Goal: Information Seeking & Learning: Learn about a topic

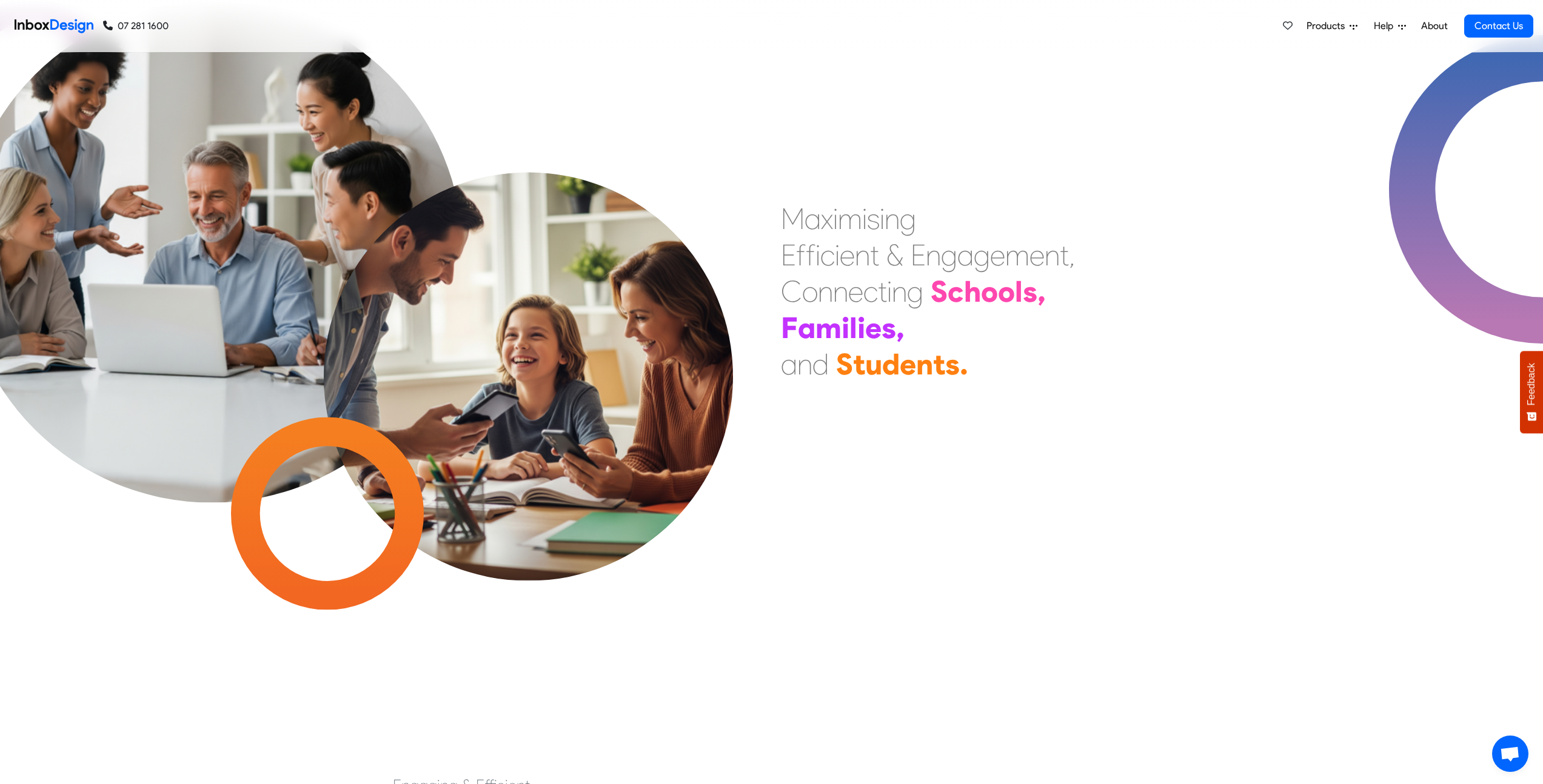
checkbox input "true"
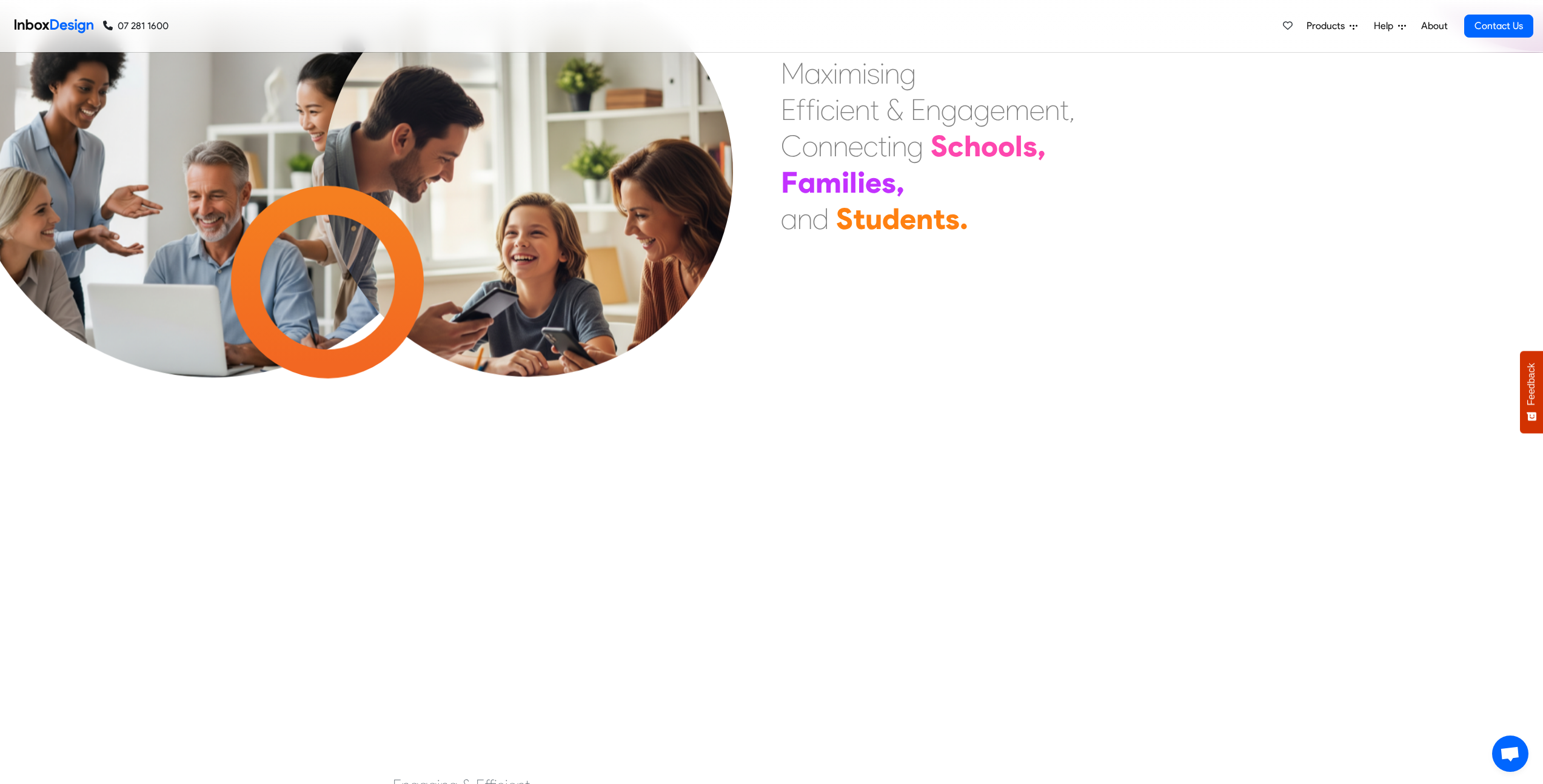
checkbox input "true"
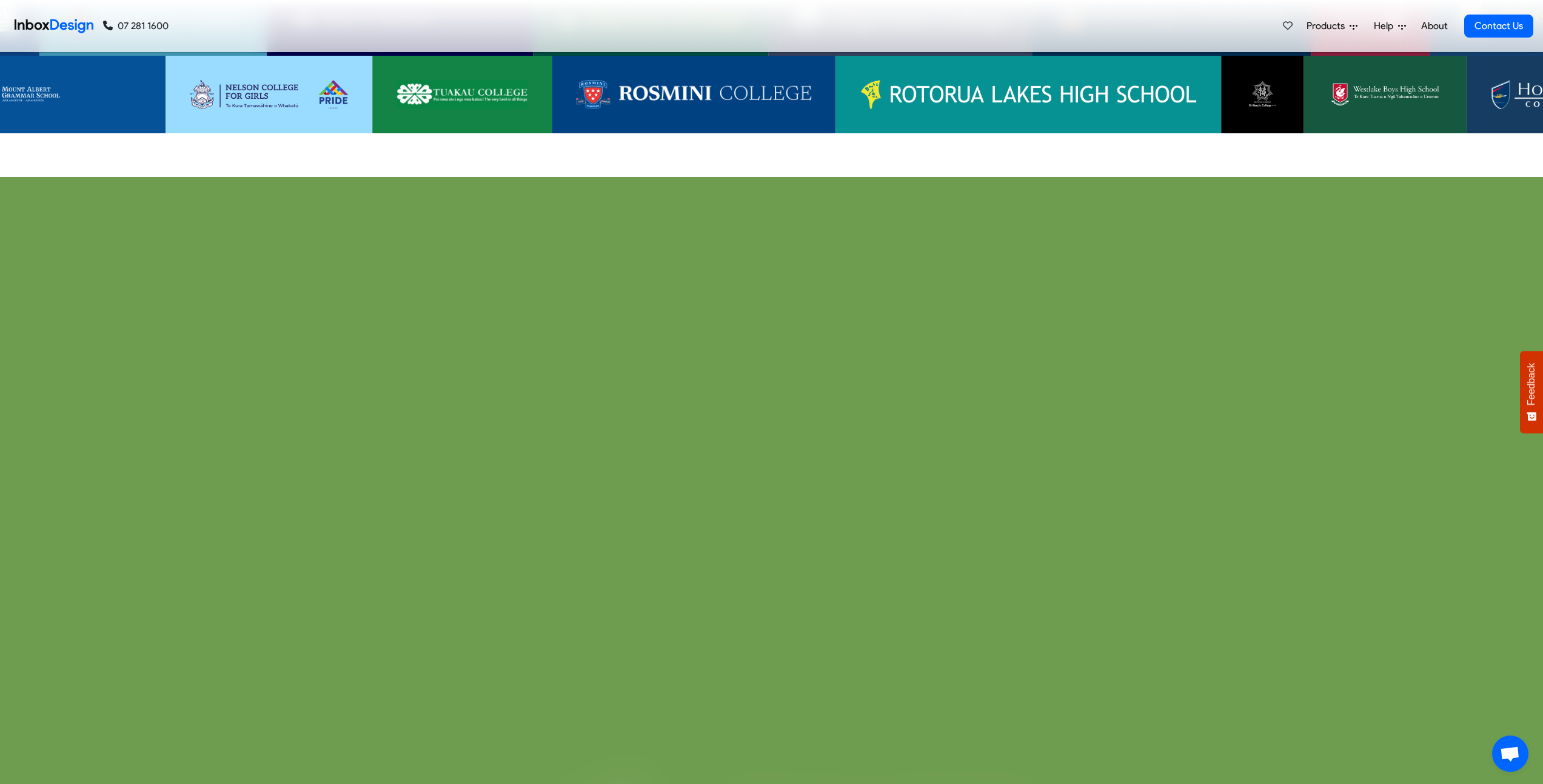
checkbox input "true"
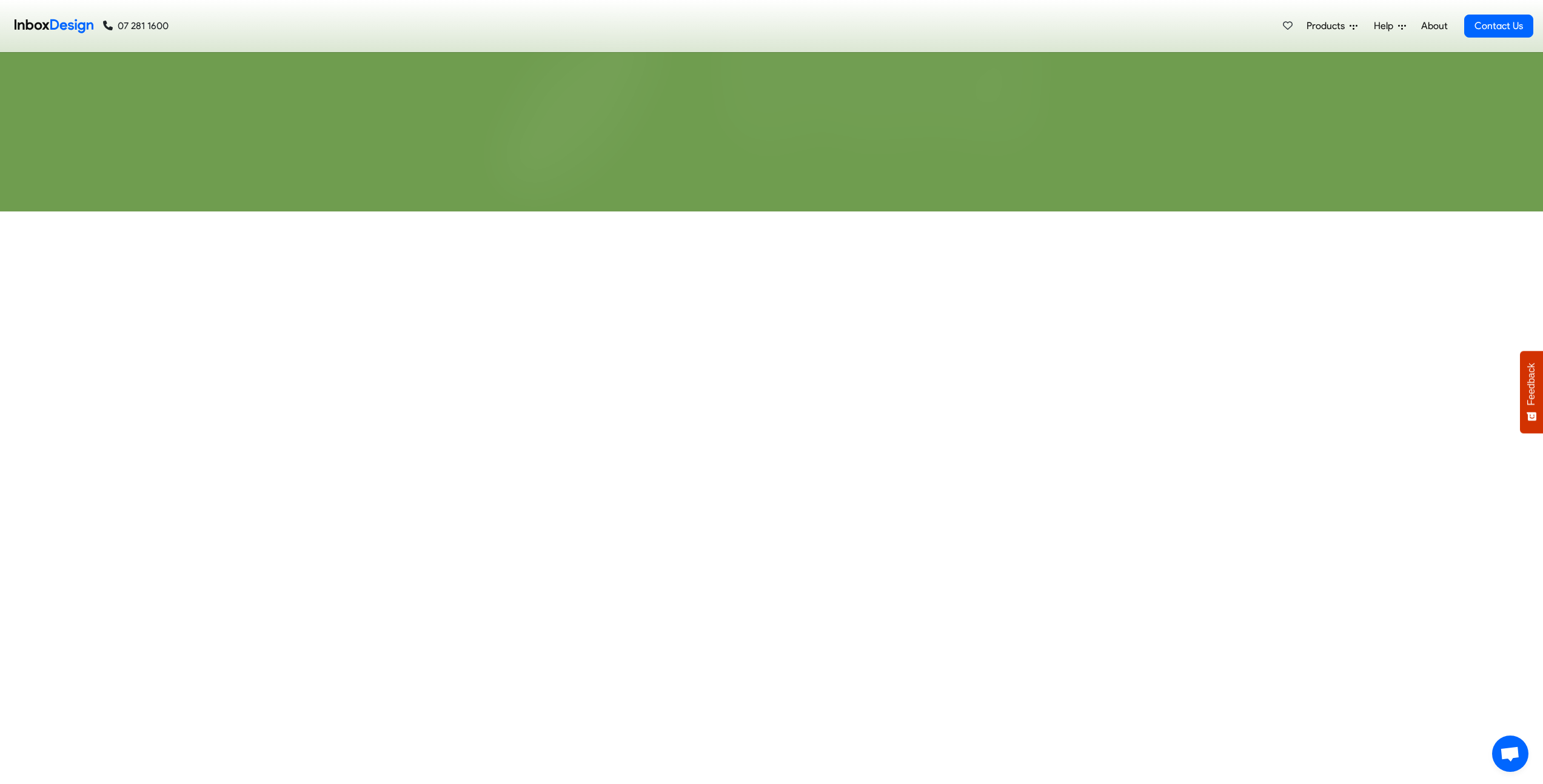
checkbox input "true"
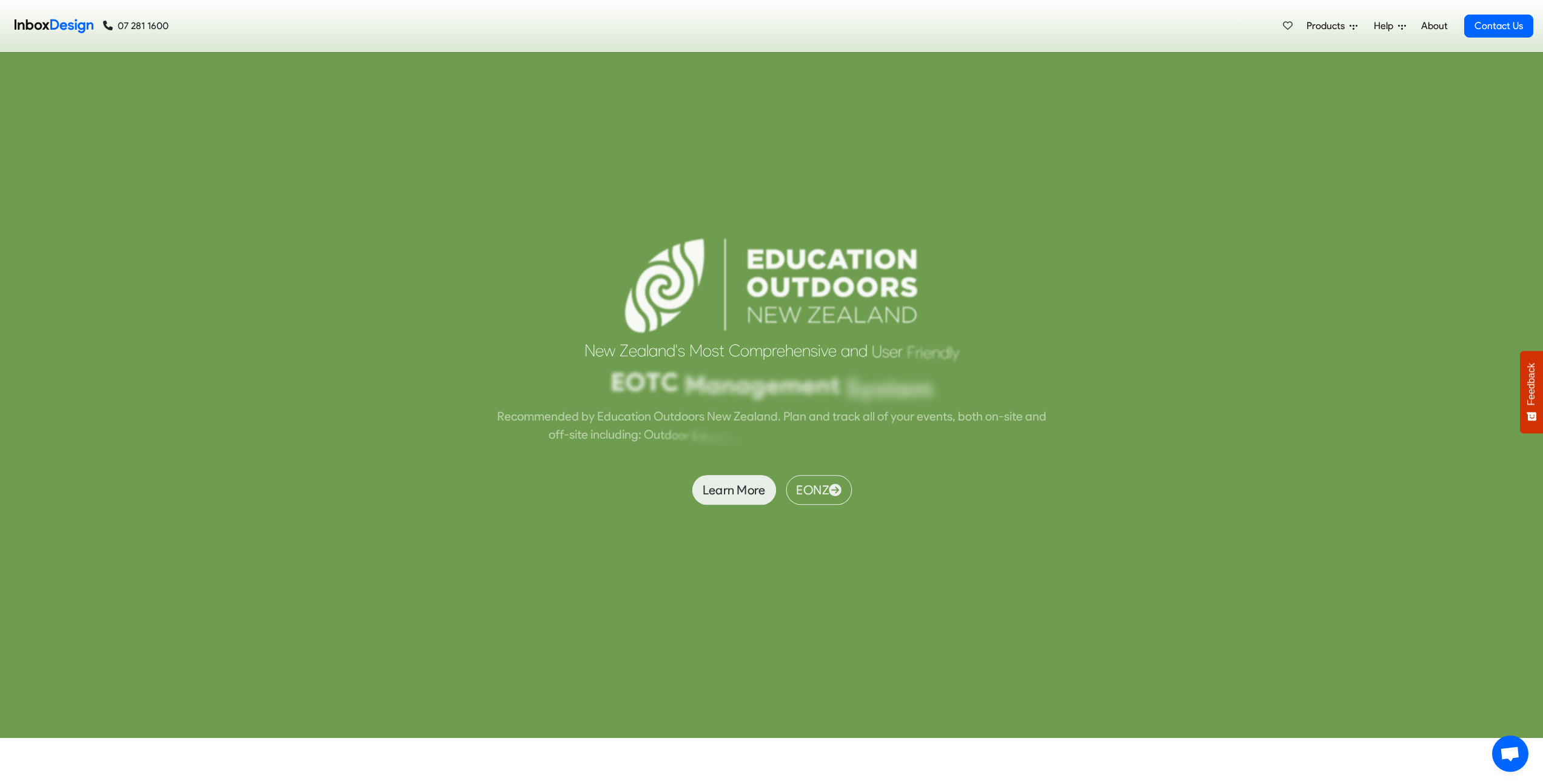
checkbox input "true"
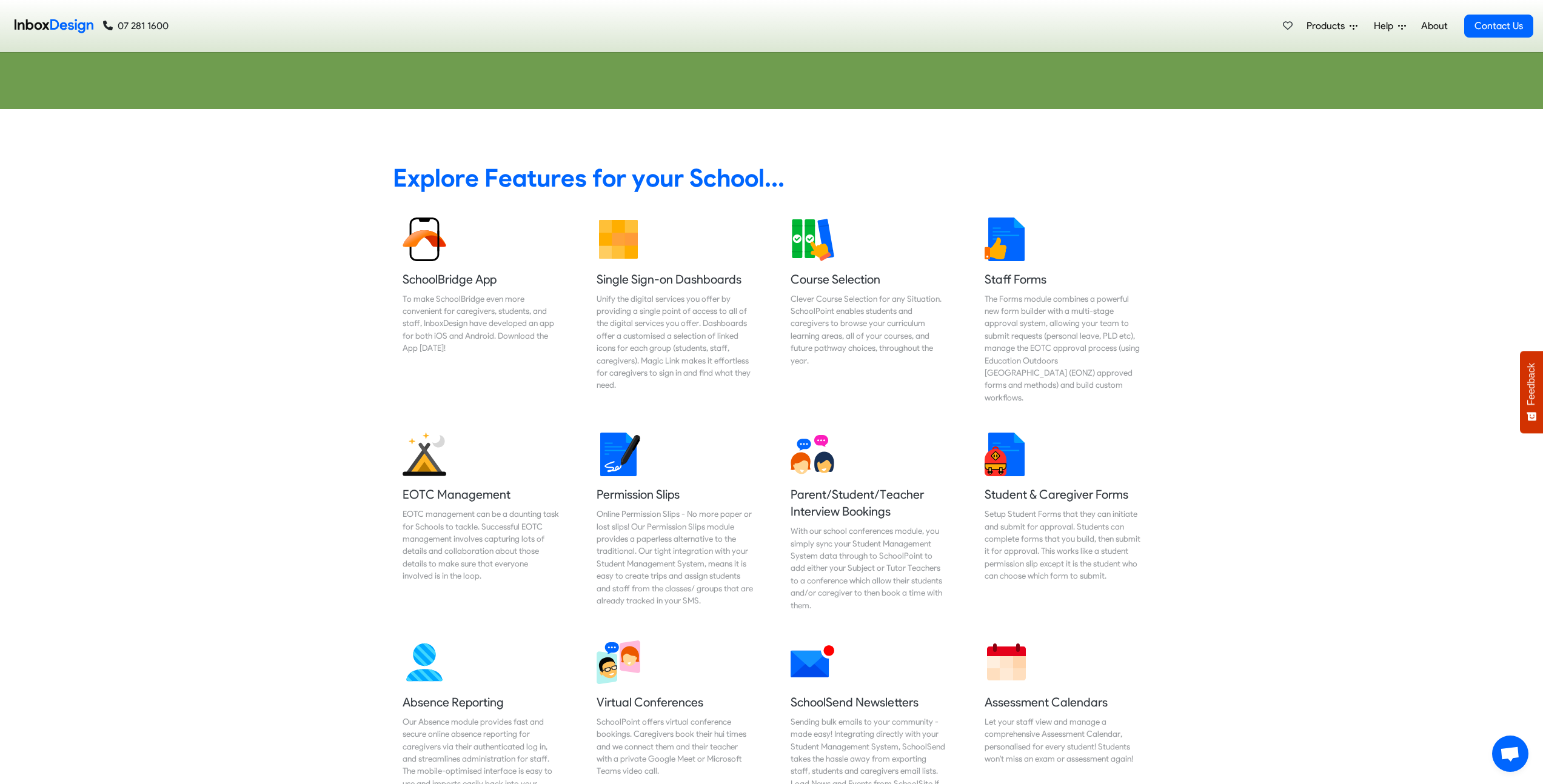
checkbox input "true"
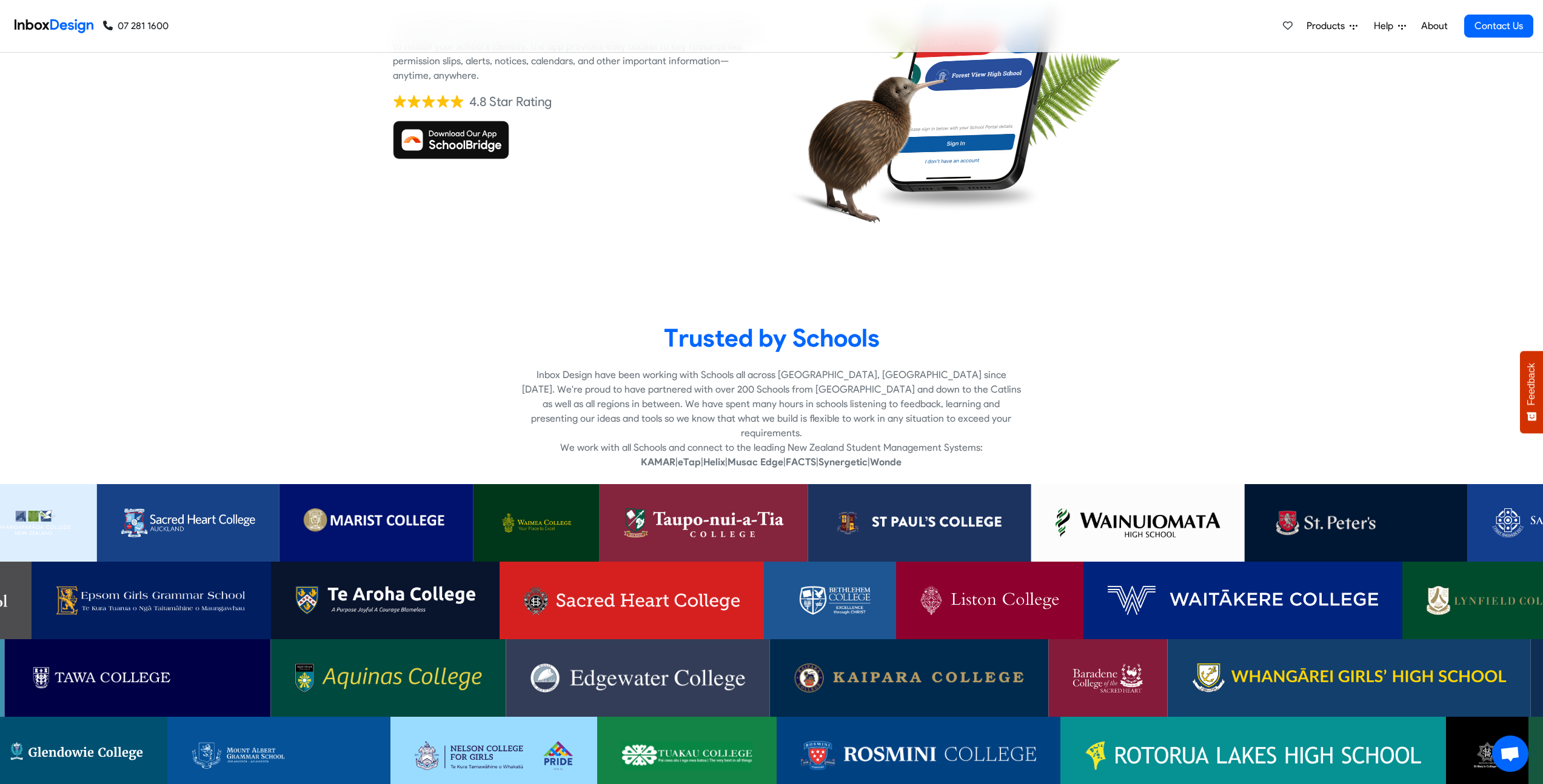
scroll to position [17, 0]
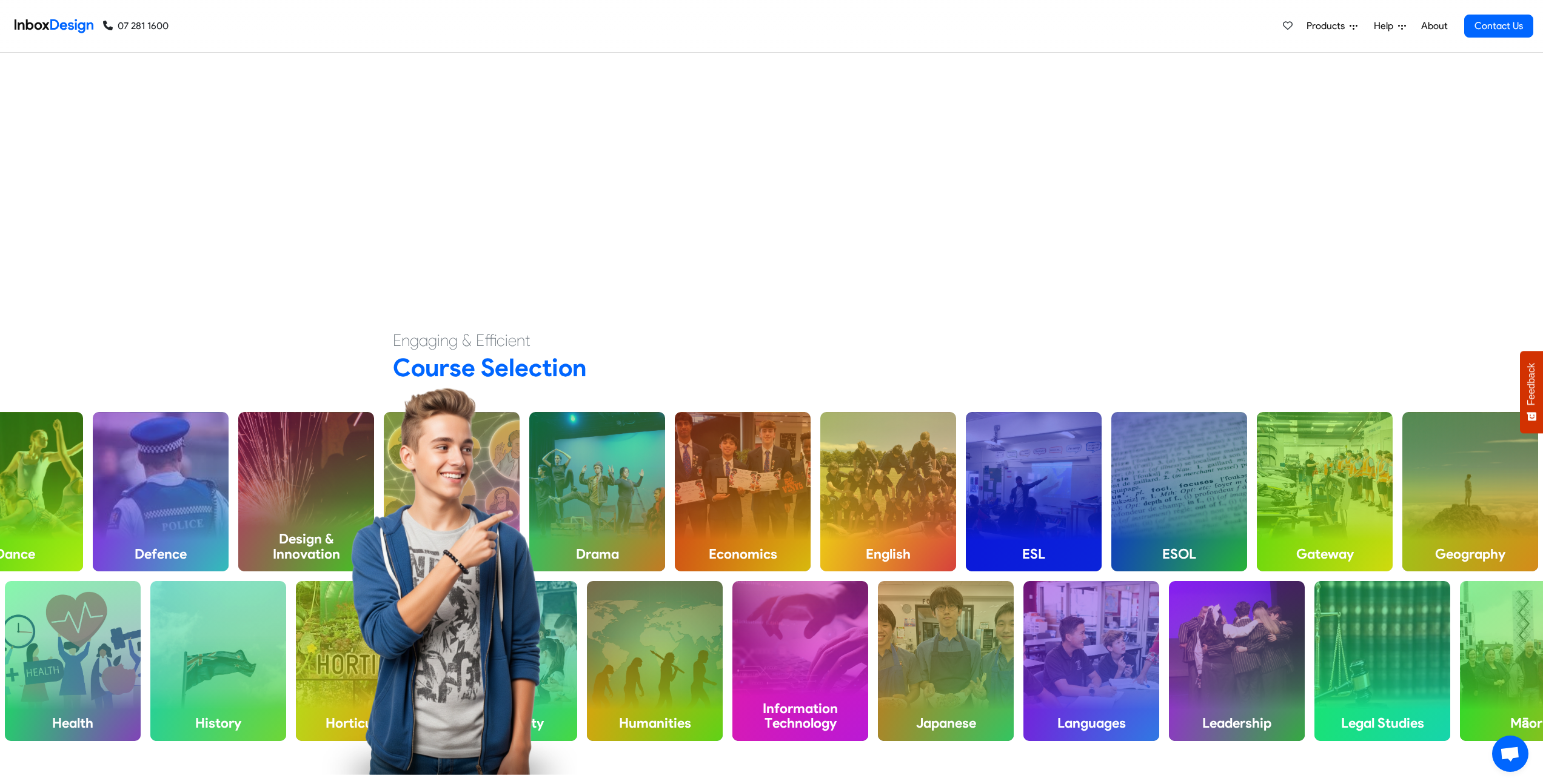
checkbox input "false"
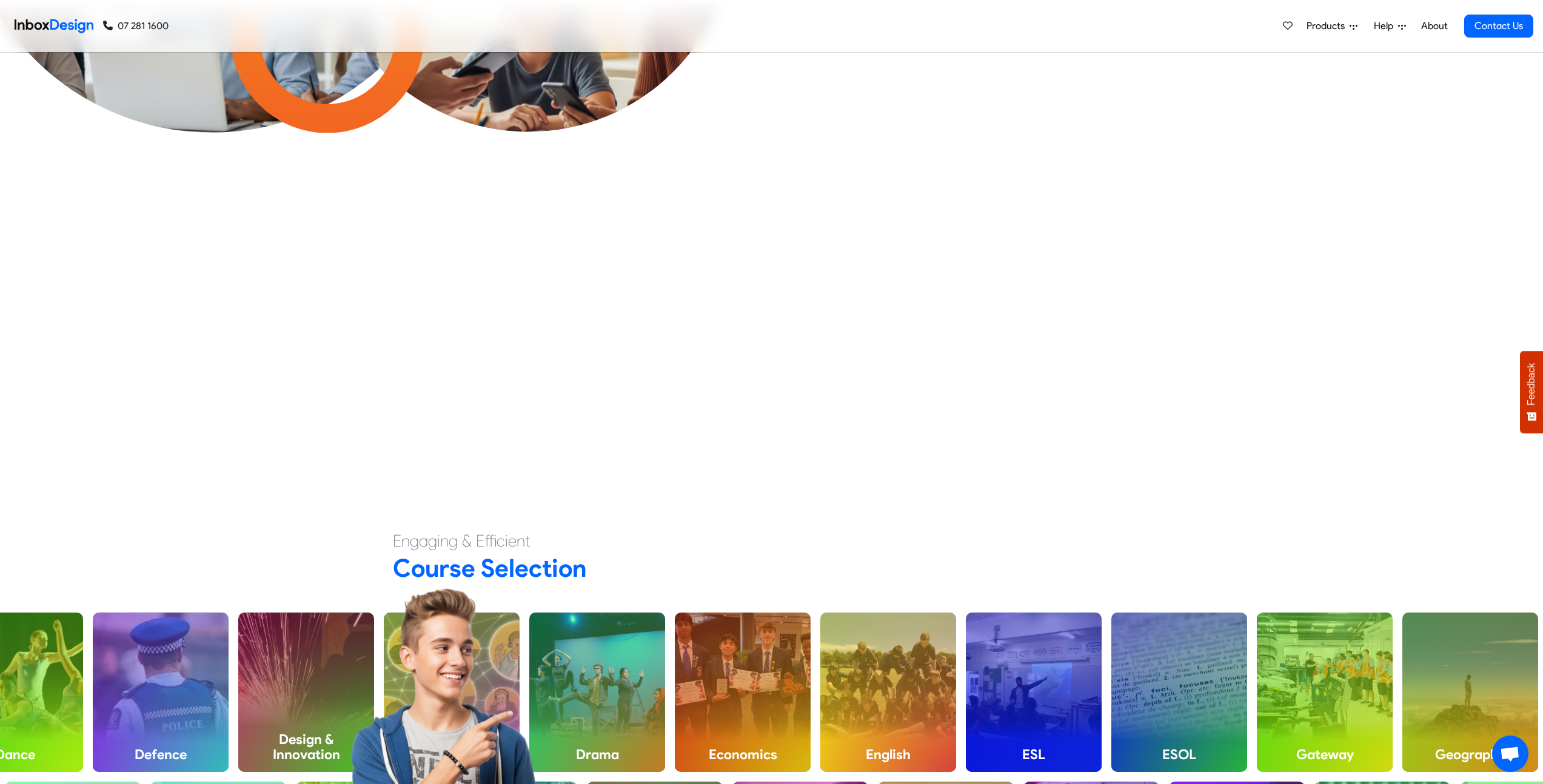
checkbox input "false"
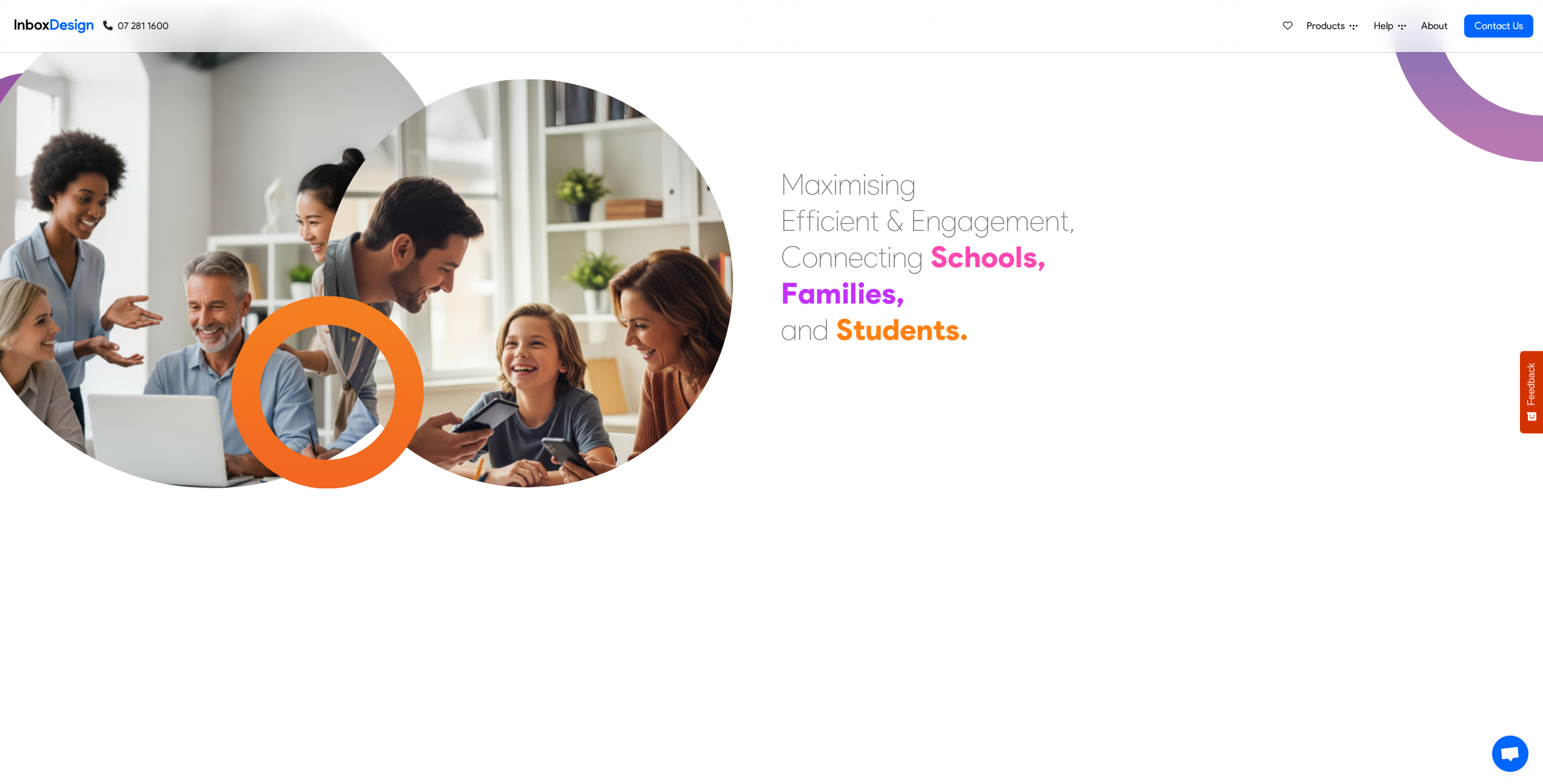
checkbox input "false"
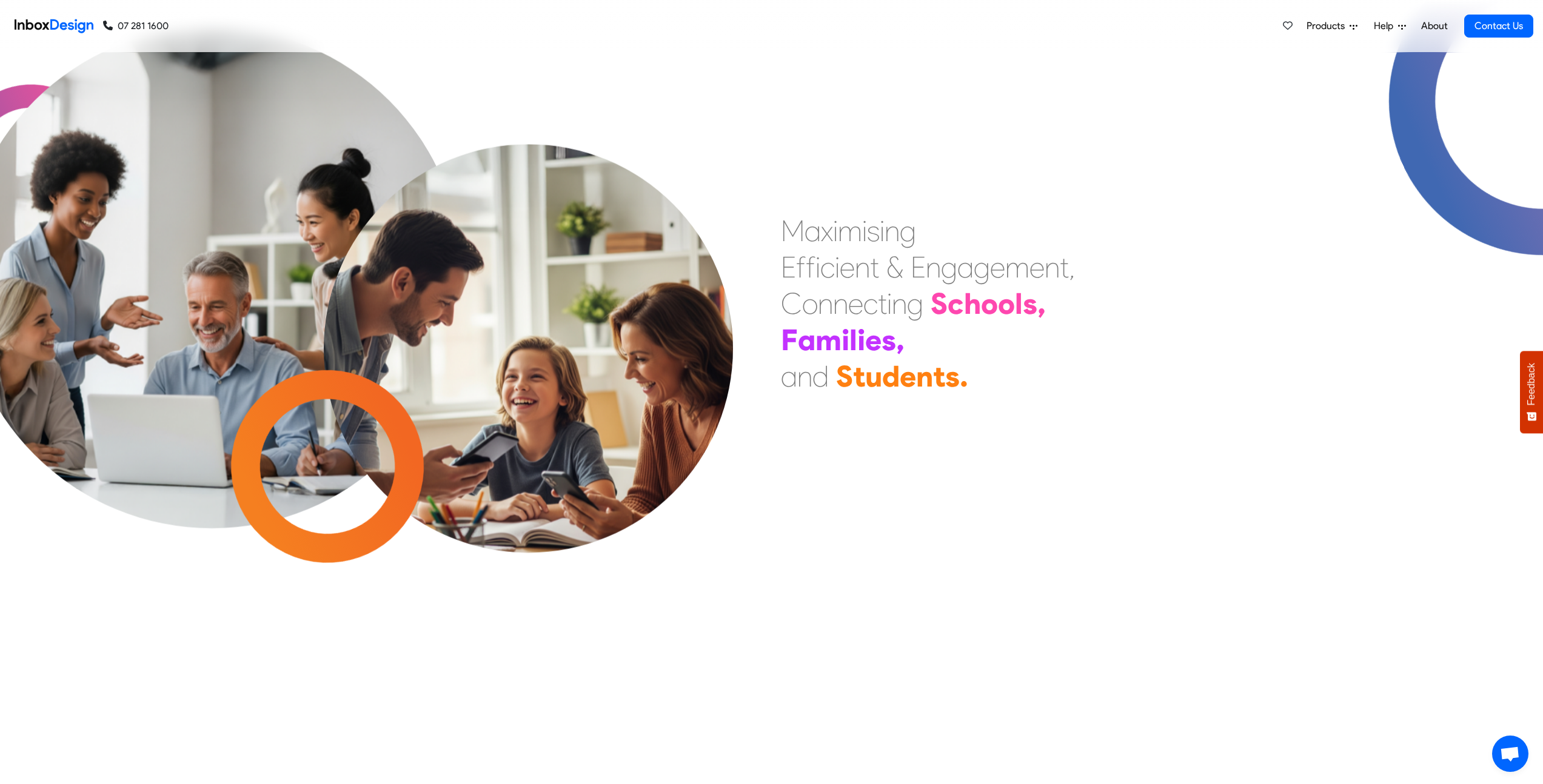
checkbox input "false"
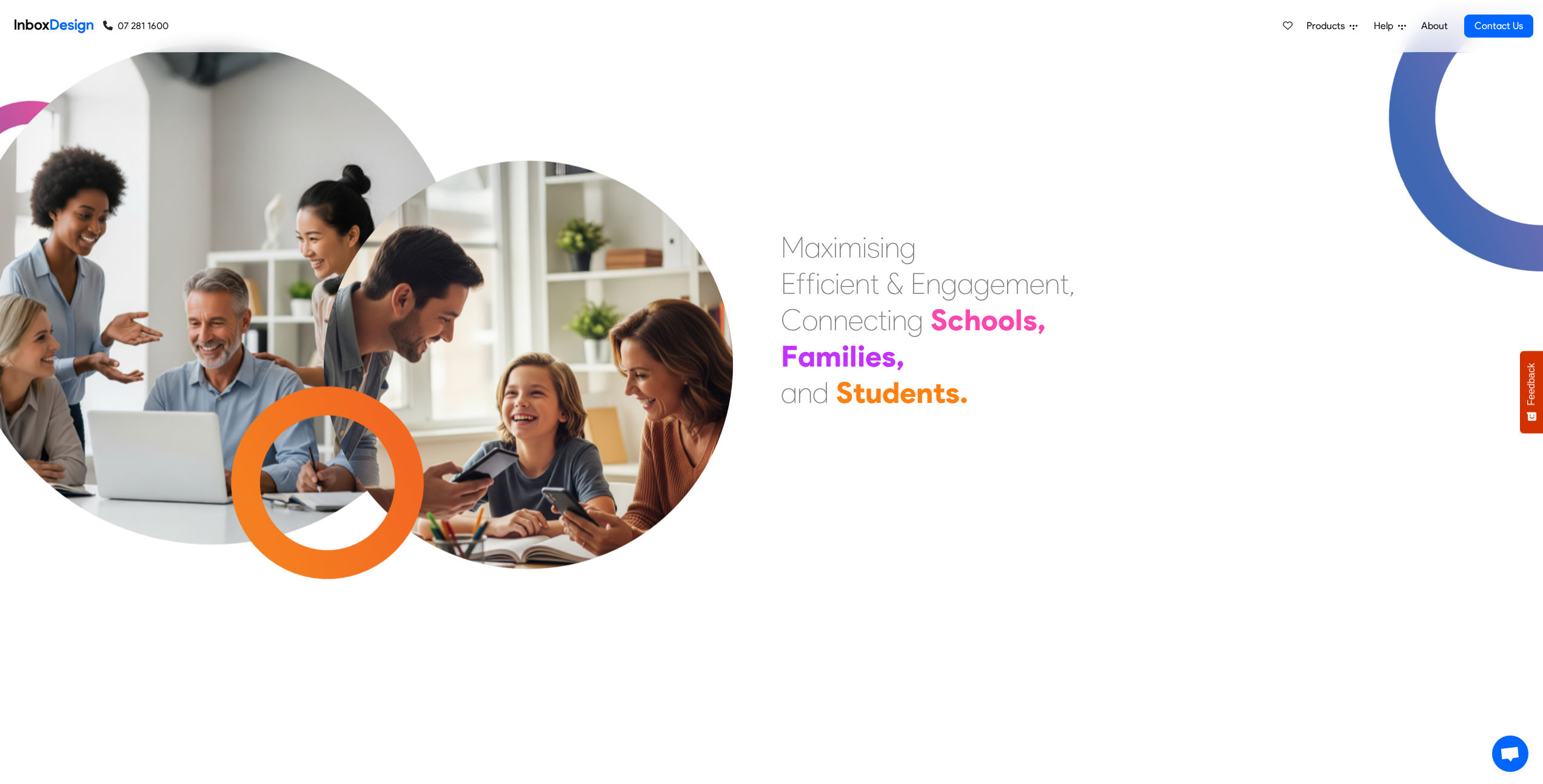
checkbox input "false"
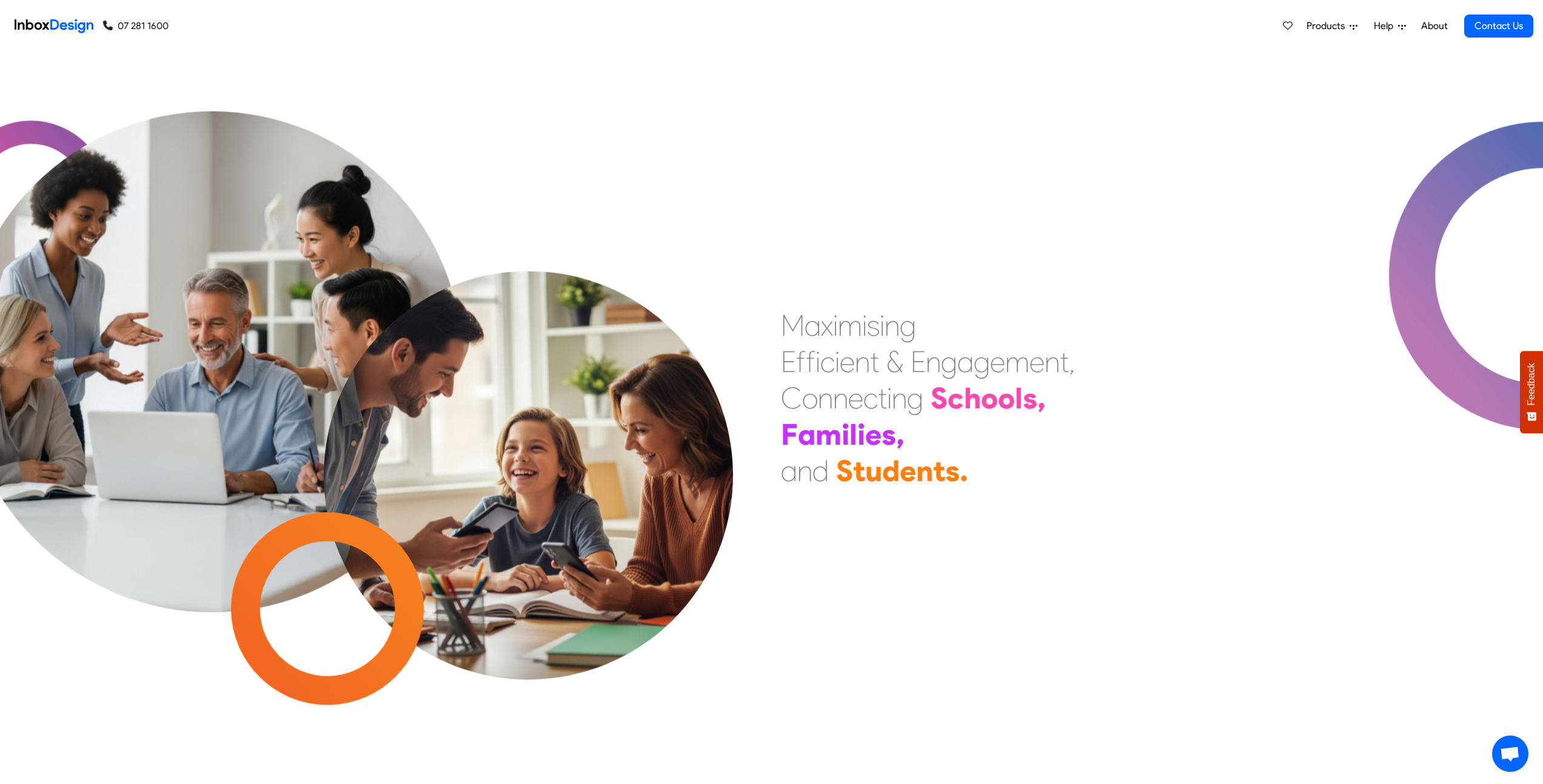
checkbox input "false"
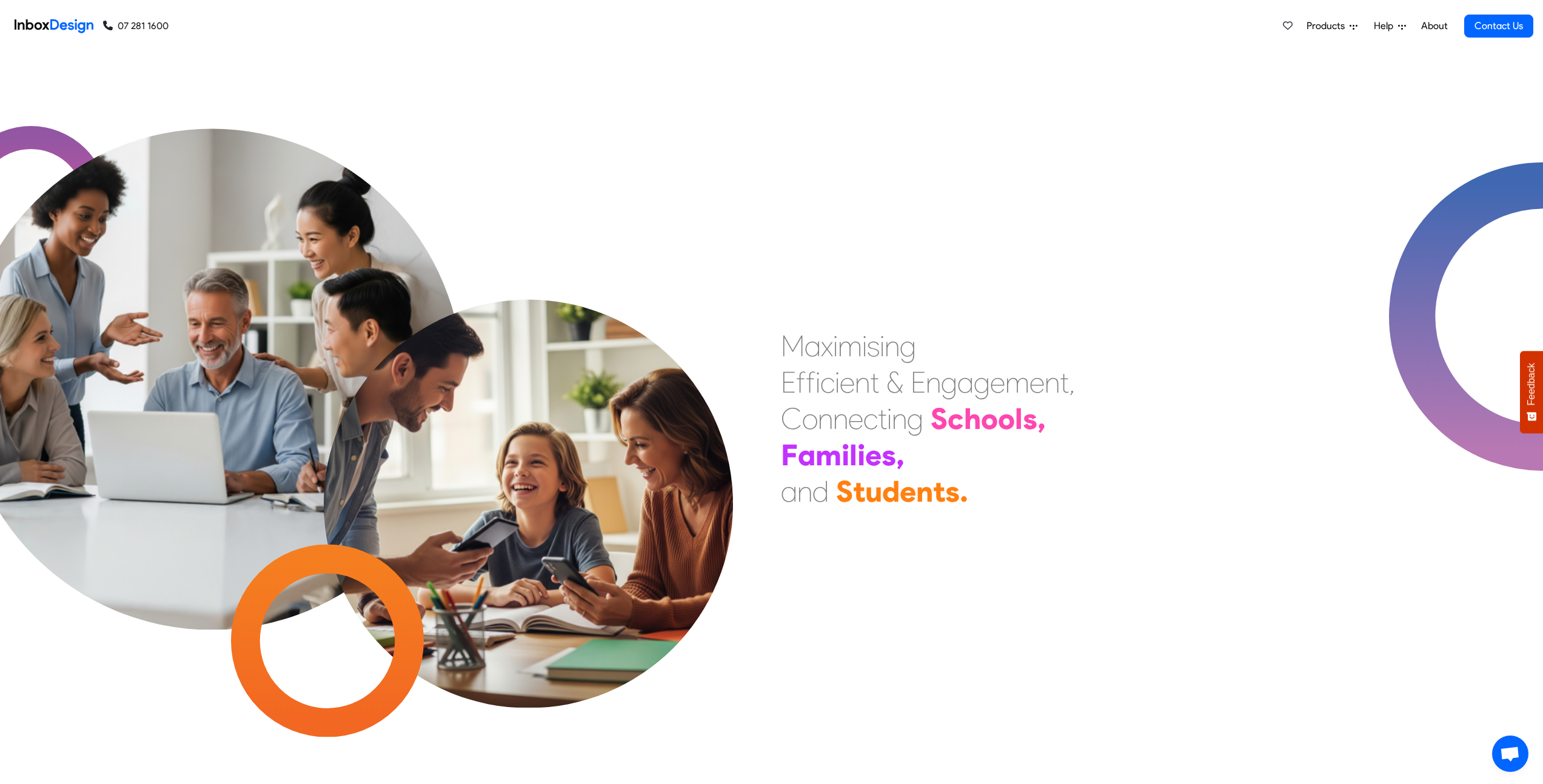
click at [1331, 28] on span "Products" at bounding box center [1327, 26] width 43 height 15
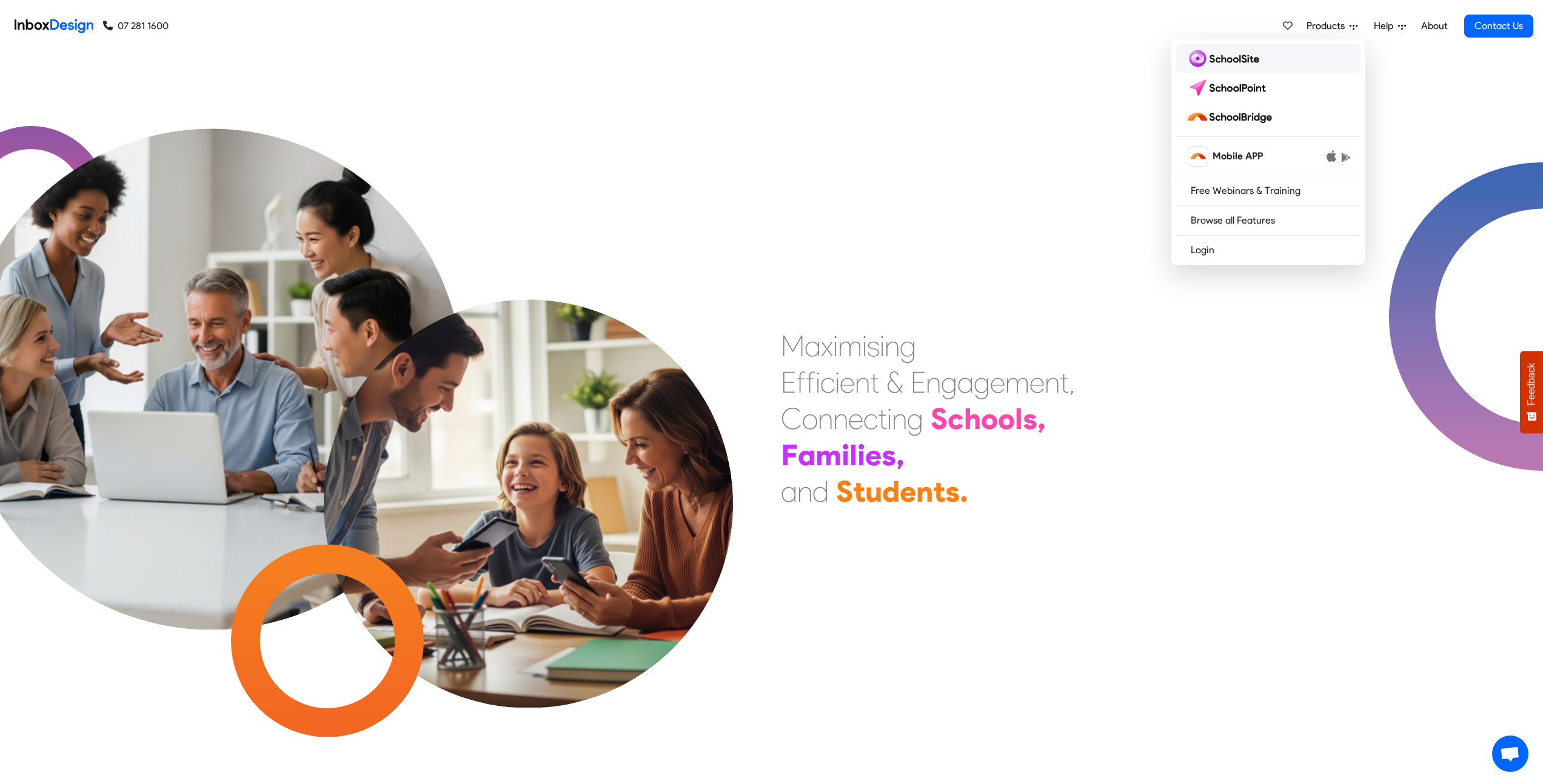
click at [1234, 65] on img at bounding box center [1224, 58] width 78 height 19
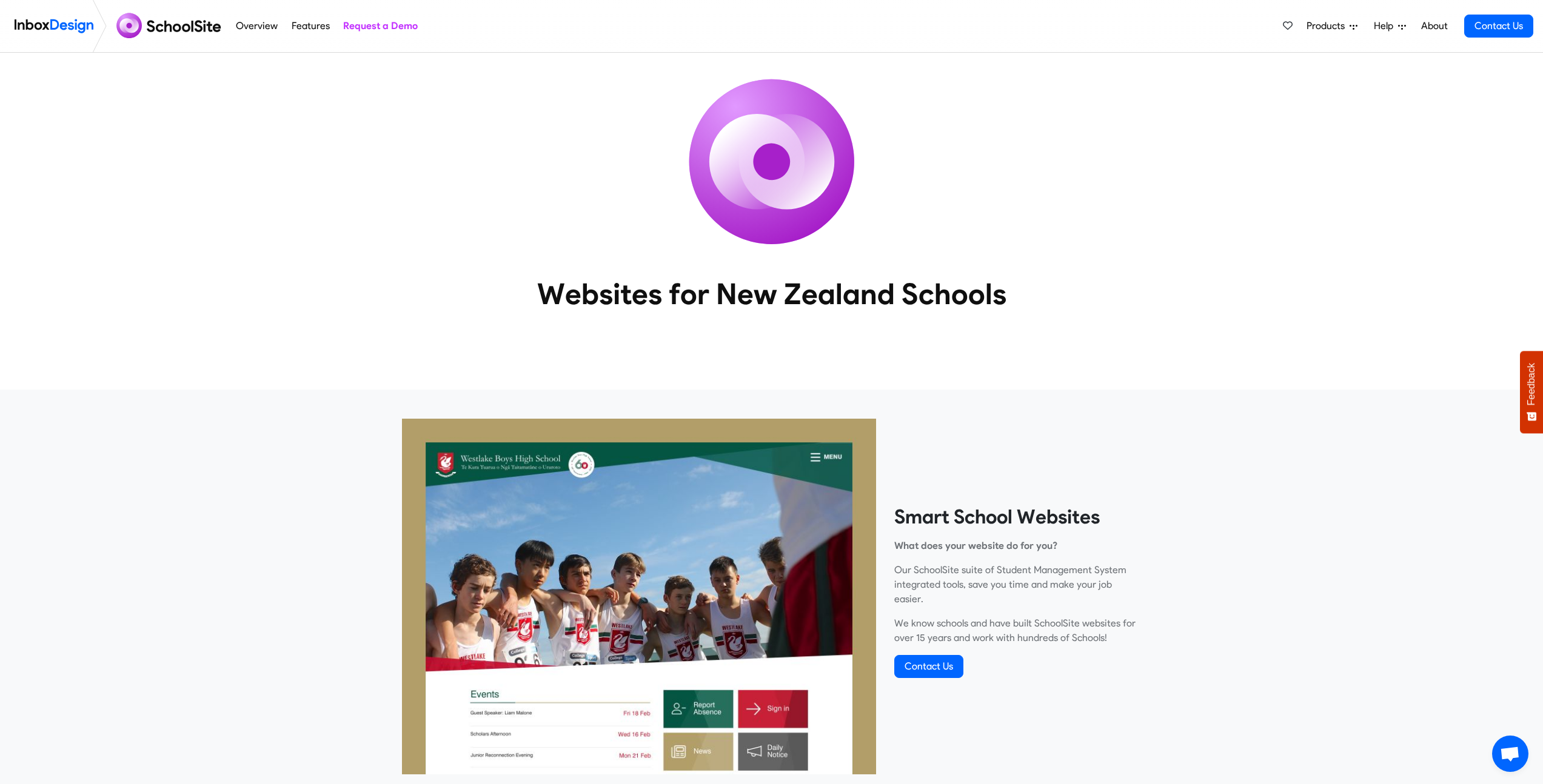
click at [1321, 28] on span "Products" at bounding box center [1327, 26] width 43 height 15
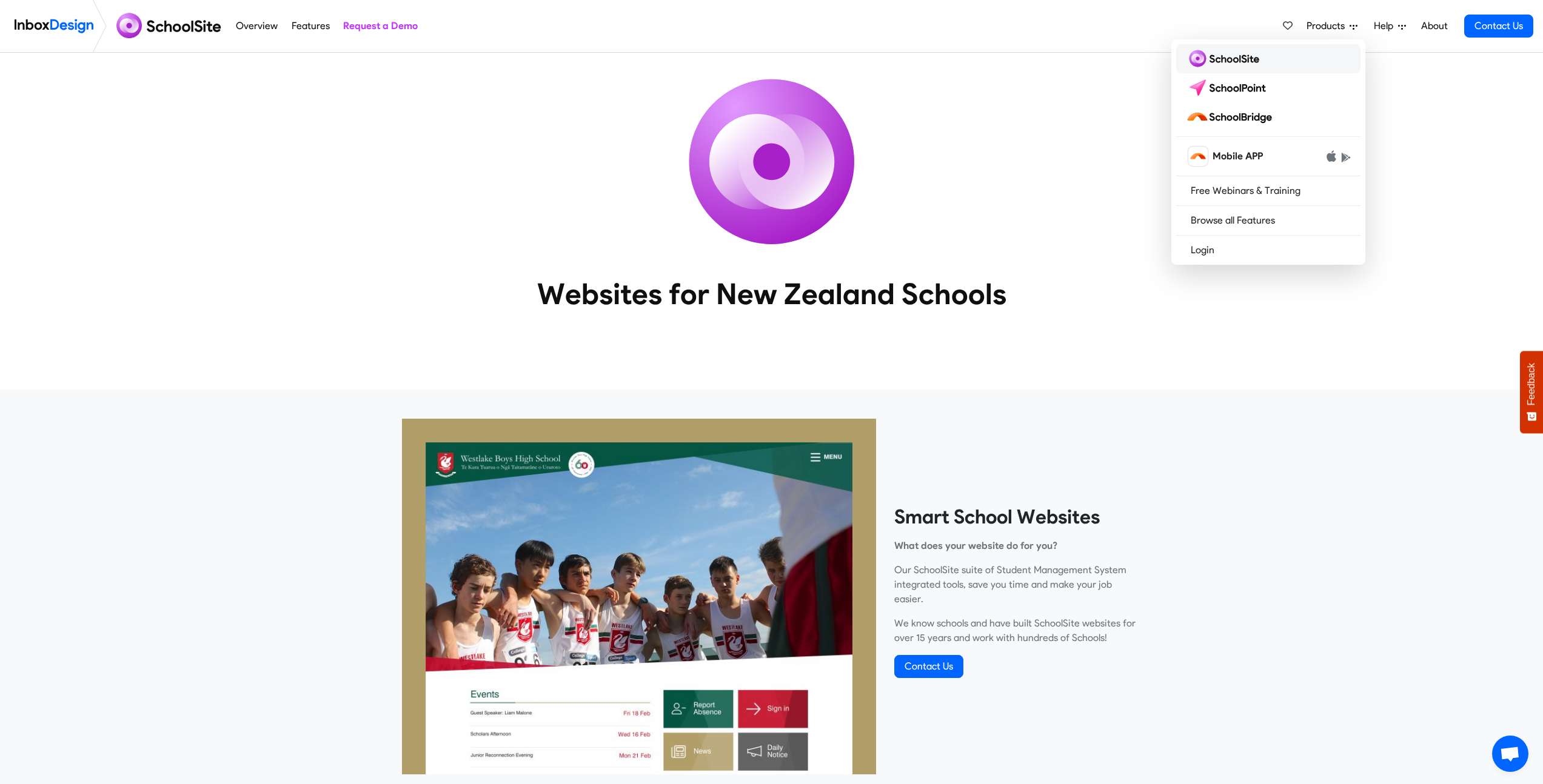
click at [1234, 62] on img at bounding box center [1224, 58] width 78 height 19
